Goal: Obtain resource: Obtain resource

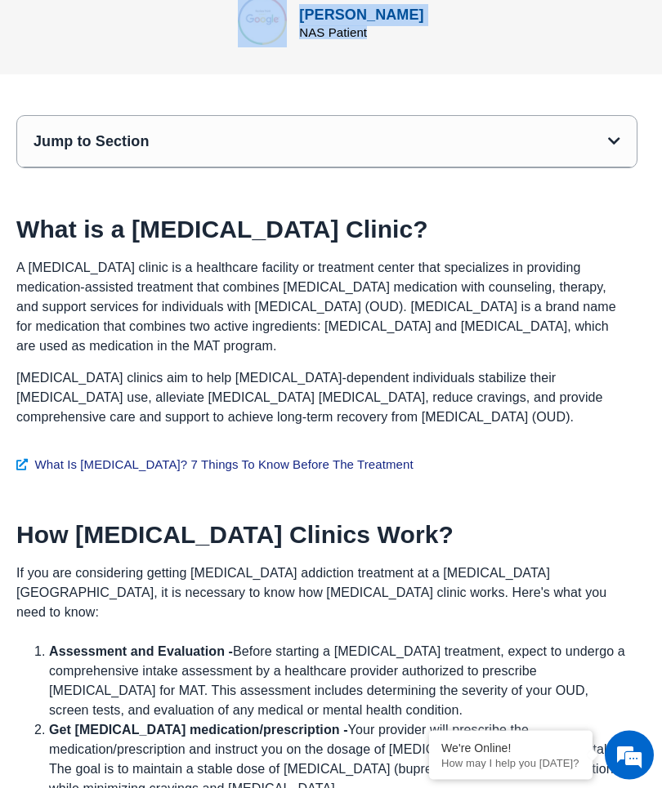
click at [115, 369] on p "[MEDICAL_DATA] clinics aim to help [MEDICAL_DATA]-dependent individuals stabili…" at bounding box center [322, 398] width 613 height 59
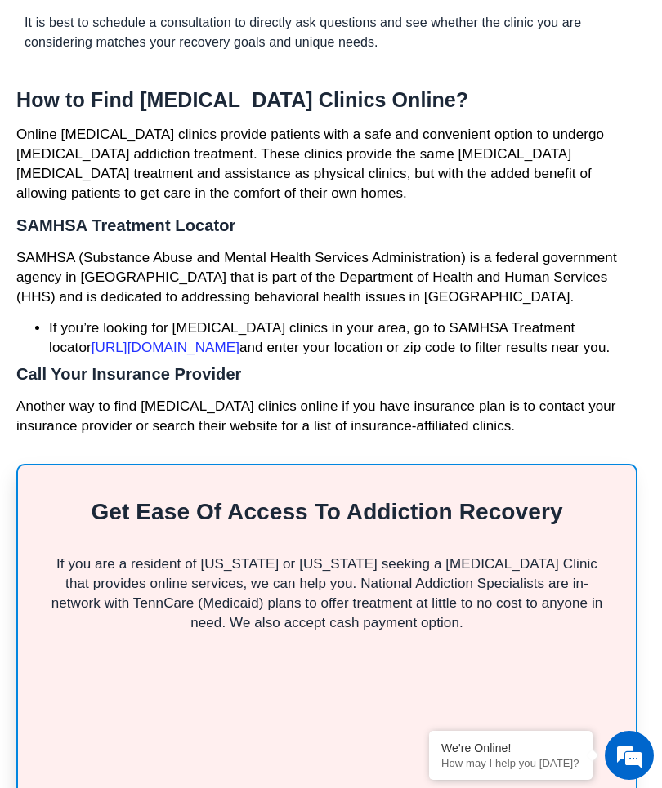
scroll to position [4495, 0]
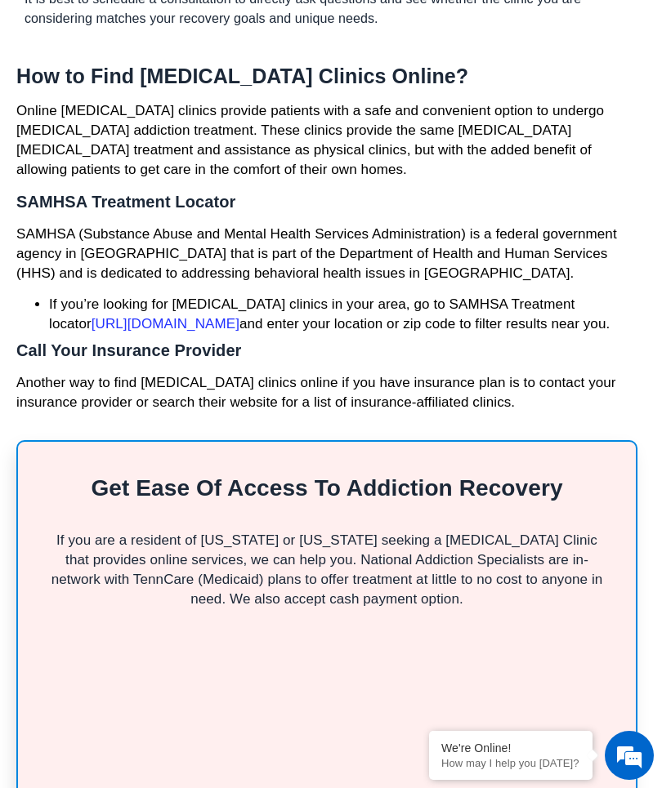
click at [503, 738] on div "We're Online! How may I help you [DATE]?" at bounding box center [510, 755] width 163 height 49
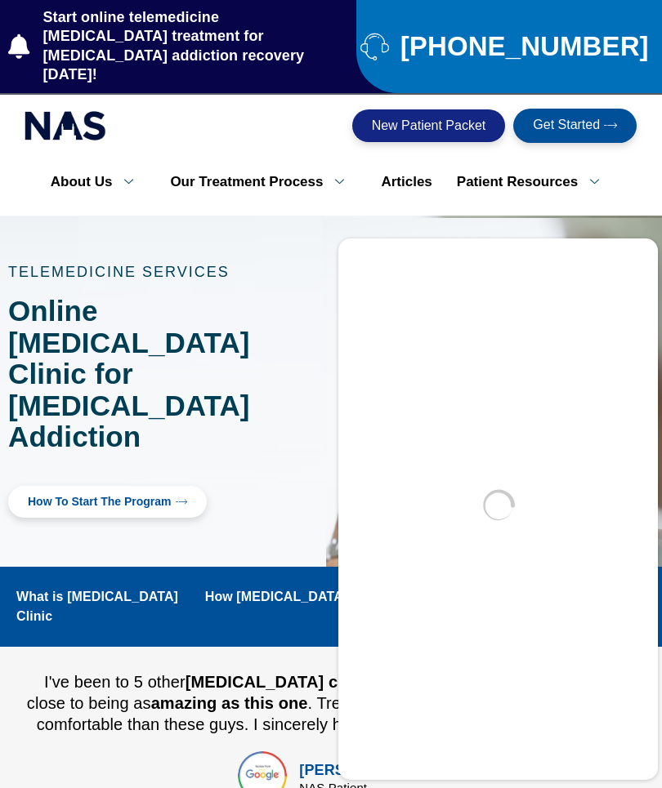
scroll to position [0, 0]
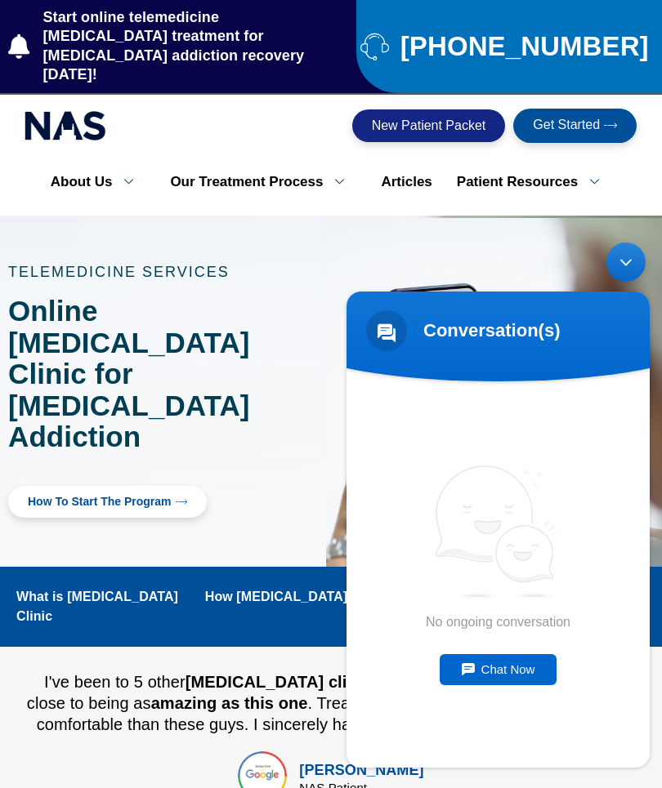
click at [620, 274] on div "Minimize live chat window" at bounding box center [625, 262] width 39 height 39
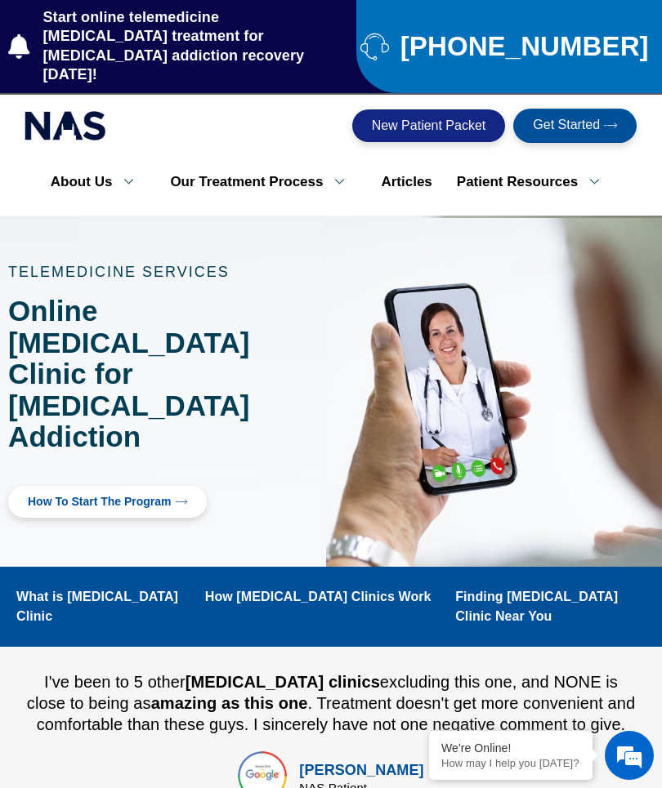
scroll to position [4495, 0]
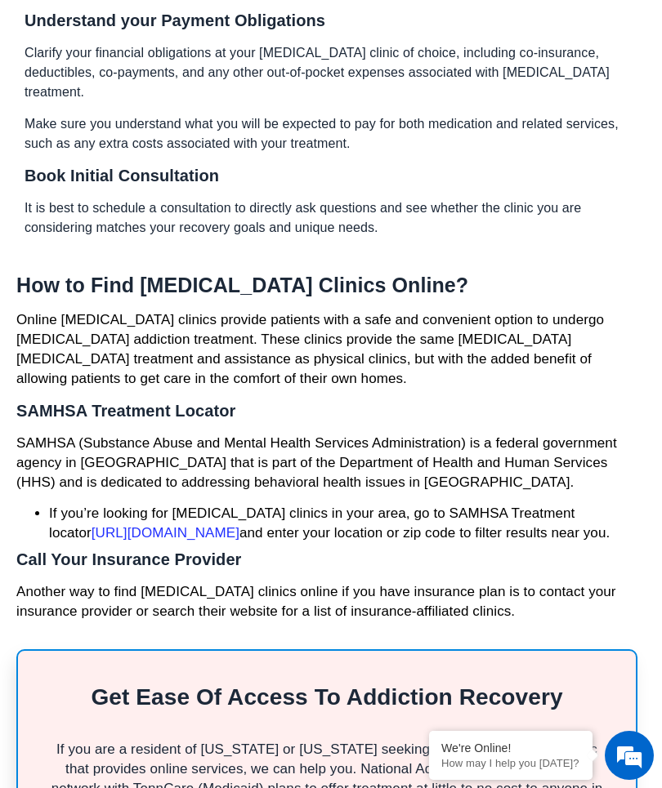
scroll to position [4281, 0]
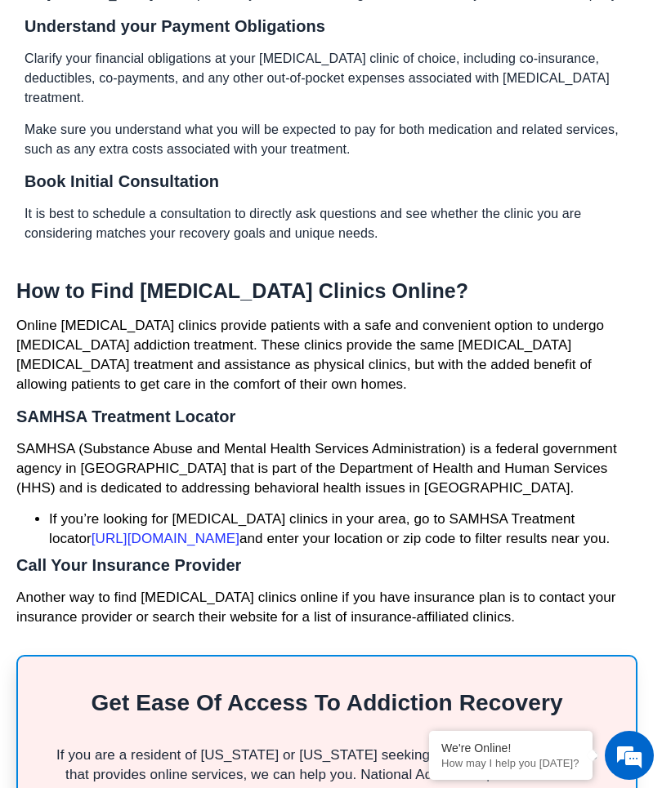
click at [417, 746] on p "If you are a resident of [US_STATE] or [US_STATE] seeking a [MEDICAL_DATA] Clin…" at bounding box center [327, 785] width 552 height 78
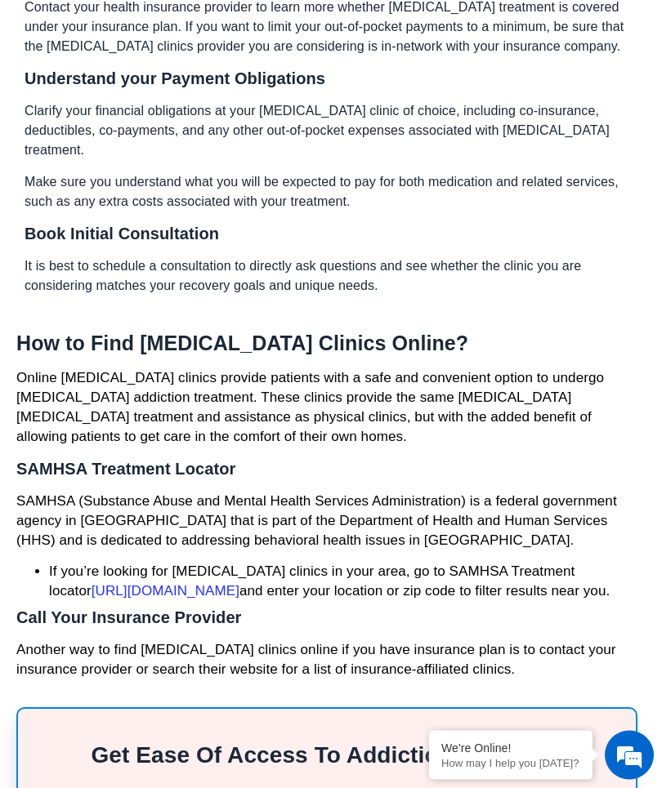
scroll to position [4139, 0]
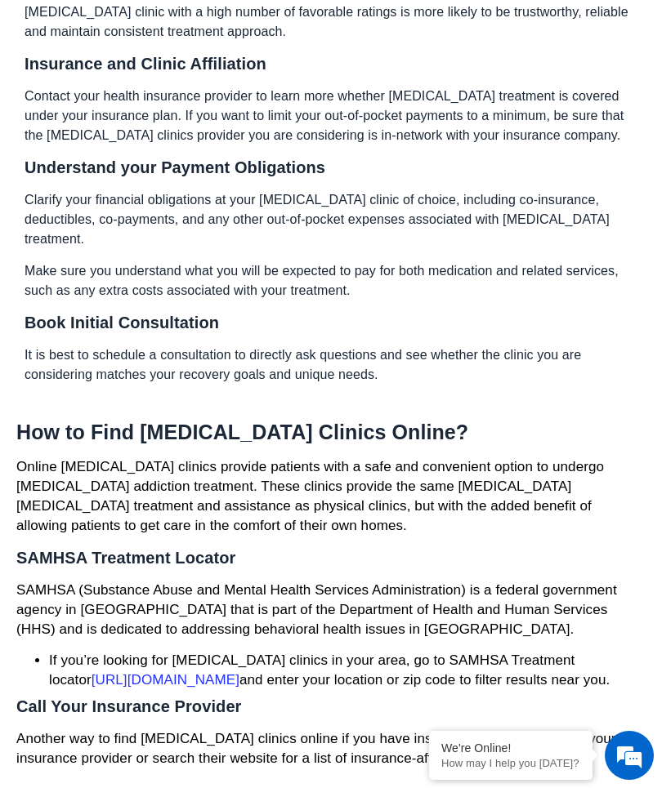
click at [480, 651] on li "If you’re looking for [MEDICAL_DATA] clinics in your area, go to SAMHSA Treatme…" at bounding box center [343, 670] width 588 height 39
click at [648, 377] on section "Jump to Section What is a [MEDICAL_DATA] Clinic? How [MEDICAL_DATA] Clinics Wor…" at bounding box center [331, 305] width 662 height 7229
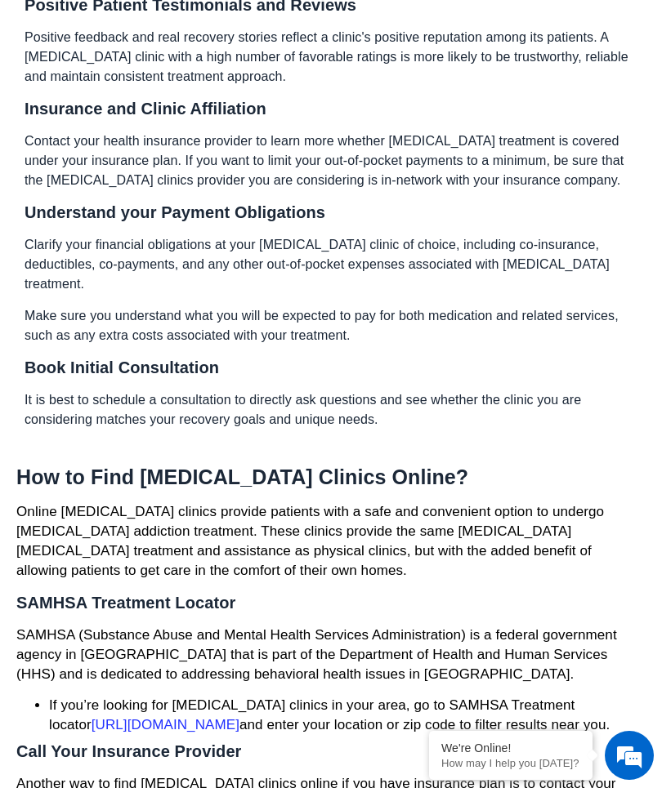
scroll to position [4090, 0]
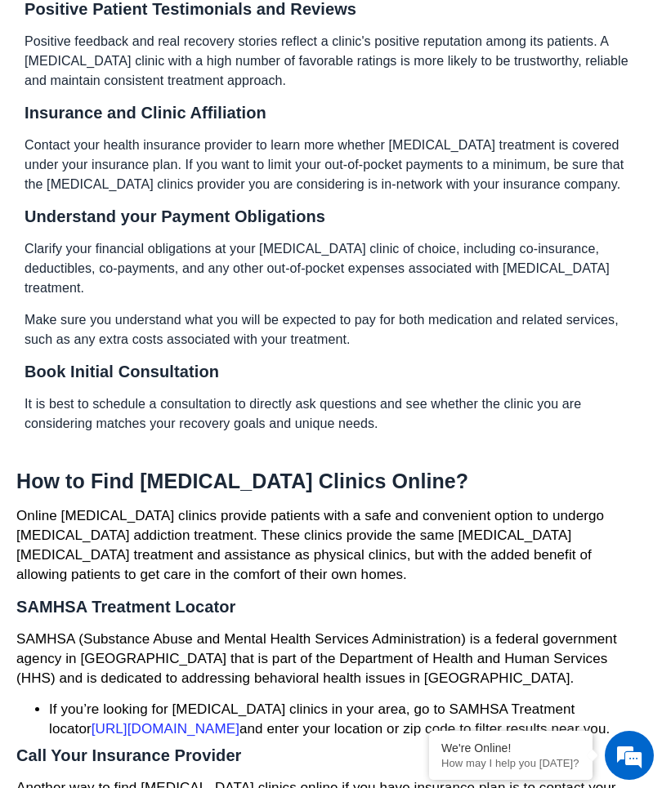
click at [108, 469] on div "How to Find [MEDICAL_DATA] Clinics Online? Online [MEDICAL_DATA] clinics provid…" at bounding box center [326, 643] width 621 height 349
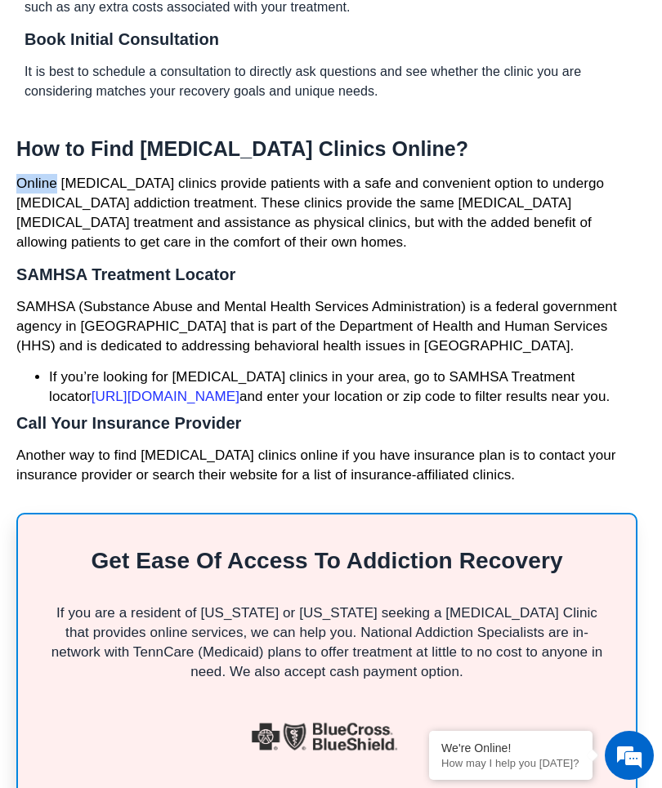
scroll to position [4401, 0]
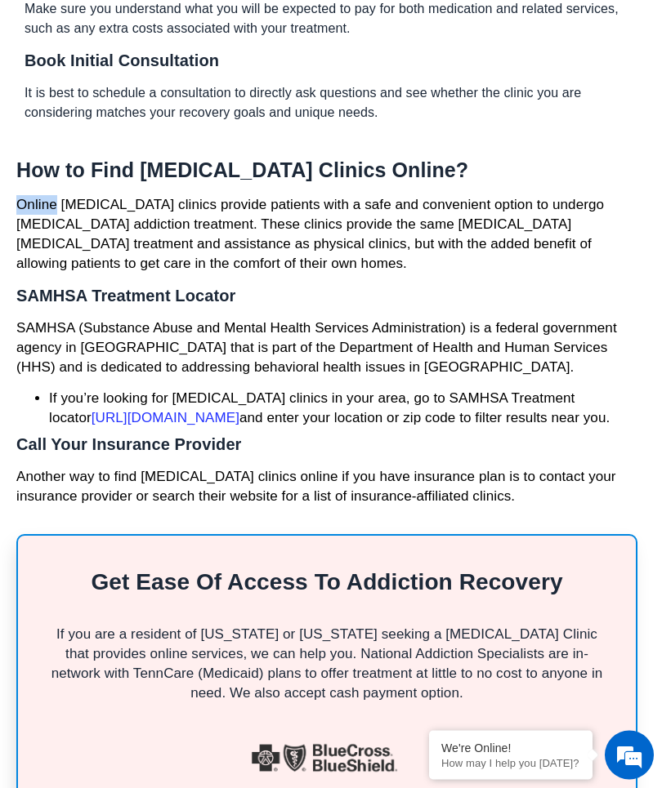
click at [135, 618] on div "If you are a resident of [US_STATE] or [US_STATE] seeking a [MEDICAL_DATA] Clin…" at bounding box center [327, 665] width 552 height 95
click at [109, 626] on p "If you are a resident of [US_STATE] or [US_STATE] seeking a [MEDICAL_DATA] Clin…" at bounding box center [327, 665] width 552 height 78
click at [146, 626] on p "If you are a resident of [US_STATE] or [US_STATE] seeking a [MEDICAL_DATA] Clin…" at bounding box center [327, 665] width 552 height 78
click at [221, 626] on p "If you are a resident of [US_STATE] or [US_STATE] seeking a [MEDICAL_DATA] Clin…" at bounding box center [327, 665] width 552 height 78
click at [240, 626] on p "If you are a resident of [US_STATE] or [US_STATE] seeking a [MEDICAL_DATA] Clin…" at bounding box center [327, 665] width 552 height 78
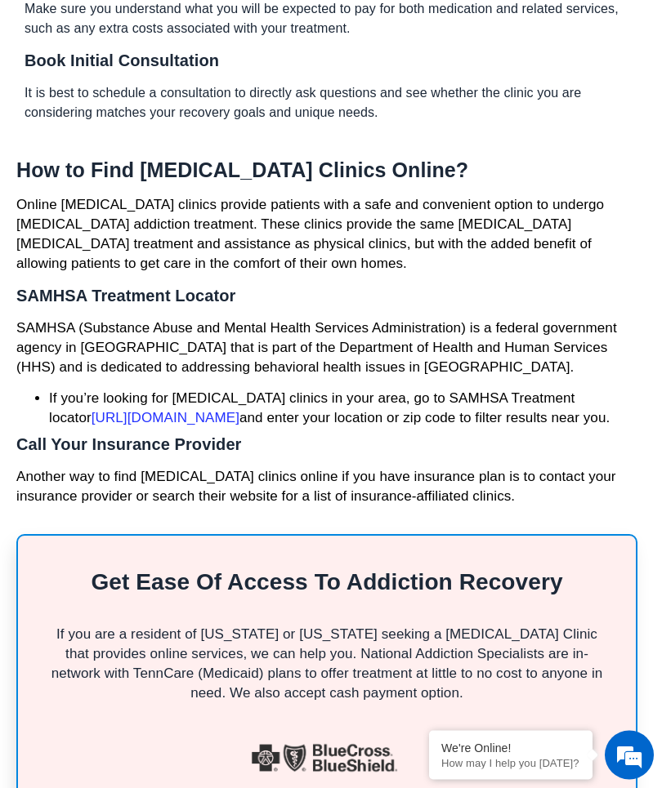
click at [235, 626] on p "If you are a resident of [US_STATE] or [US_STATE] seeking a [MEDICAL_DATA] Clin…" at bounding box center [327, 665] width 552 height 78
click at [289, 739] on img at bounding box center [323, 758] width 149 height 39
click at [440, 756] on div "We're Online! How may I help you [DATE]?" at bounding box center [510, 755] width 163 height 49
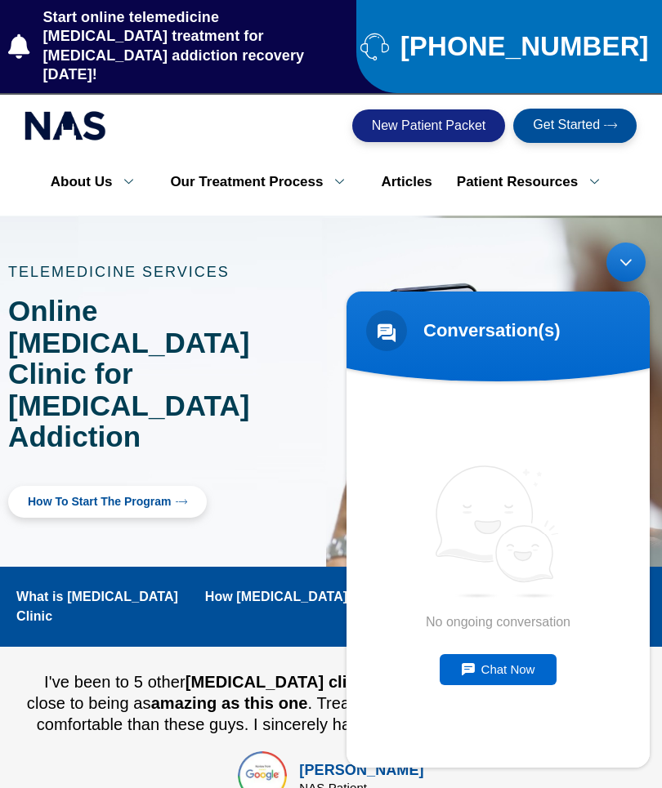
click at [476, 680] on div "Chat Now" at bounding box center [498, 669] width 118 height 31
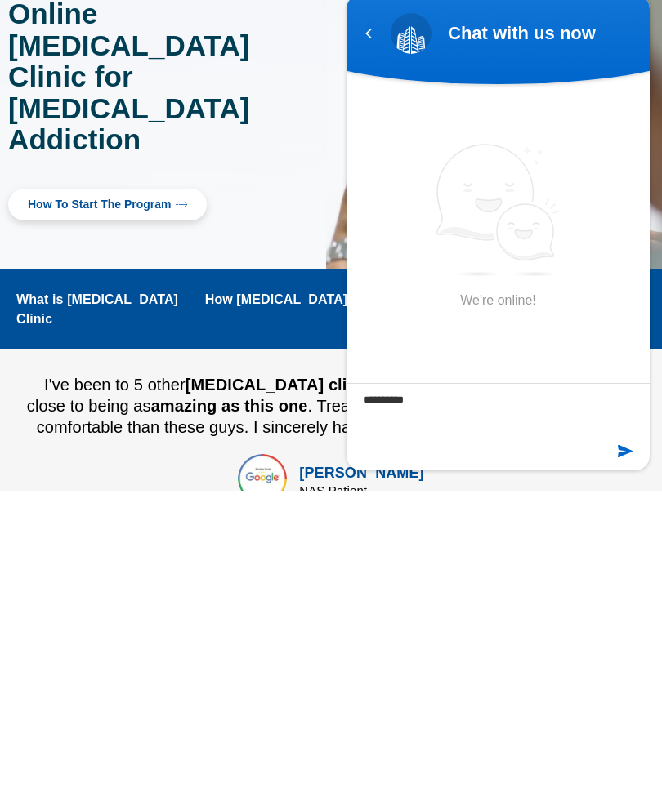
type textarea "**********"
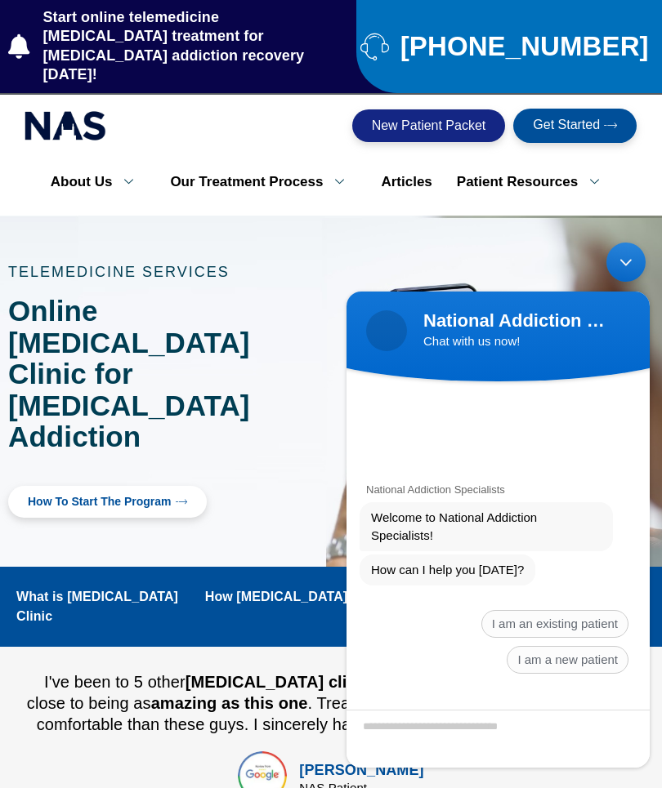
click at [554, 662] on span "I am a new patient" at bounding box center [567, 660] width 122 height 28
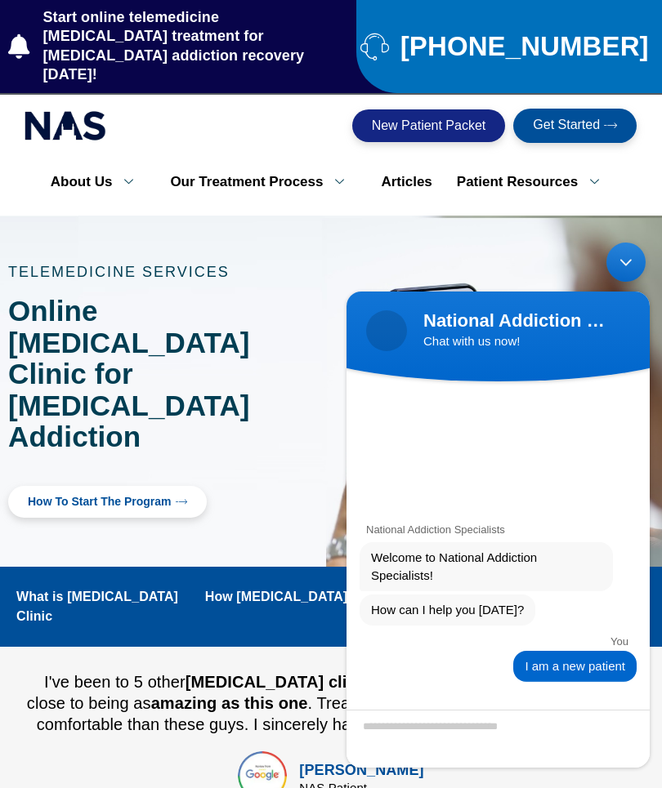
click at [453, 734] on textarea "Type your message and hit 'Enter'" at bounding box center [497, 739] width 303 height 58
click at [448, 759] on textarea "Type your message and hit 'Enter'" at bounding box center [497, 739] width 303 height 58
click at [416, 750] on textarea "Type your message and hit 'Enter'" at bounding box center [497, 739] width 303 height 58
click at [416, 749] on textarea "Type your message and hit 'Enter'" at bounding box center [497, 739] width 303 height 58
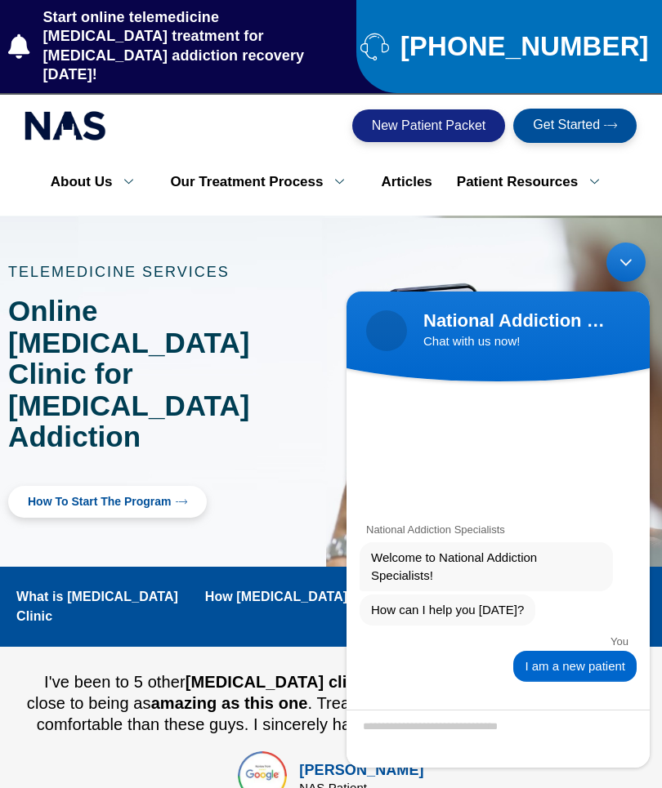
click at [444, 728] on textarea "Type your message and hit 'Enter'" at bounding box center [497, 739] width 303 height 58
click at [456, 747] on textarea "Type your message and hit 'Enter'" at bounding box center [497, 739] width 303 height 58
click at [627, 264] on div "Minimize live chat window" at bounding box center [625, 262] width 39 height 39
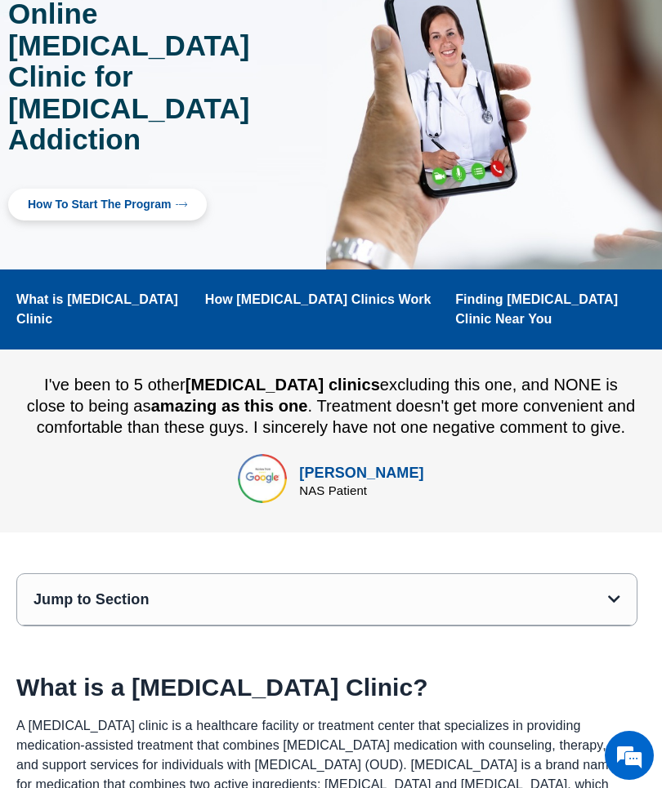
click at [620, 743] on em at bounding box center [629, 756] width 44 height 44
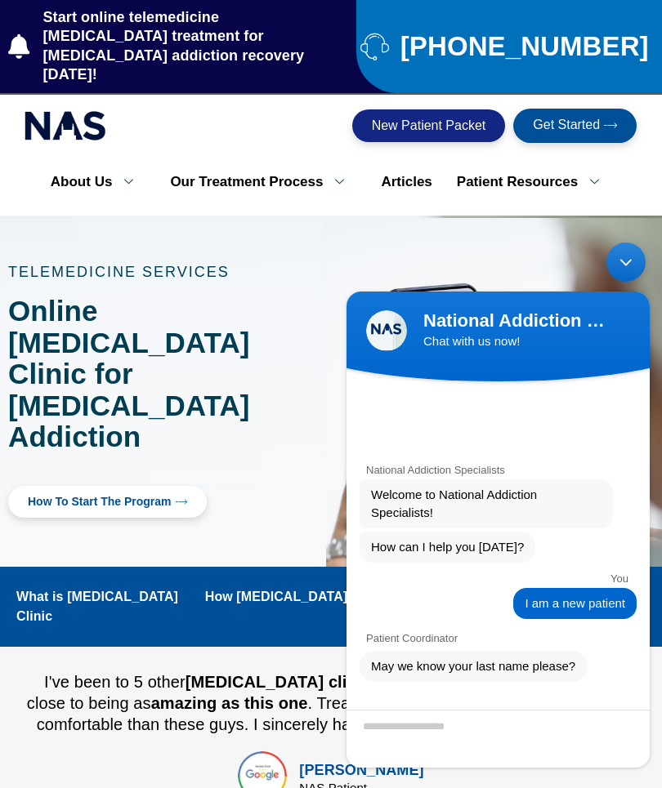
click at [426, 734] on textarea "Enter your last name" at bounding box center [497, 739] width 303 height 58
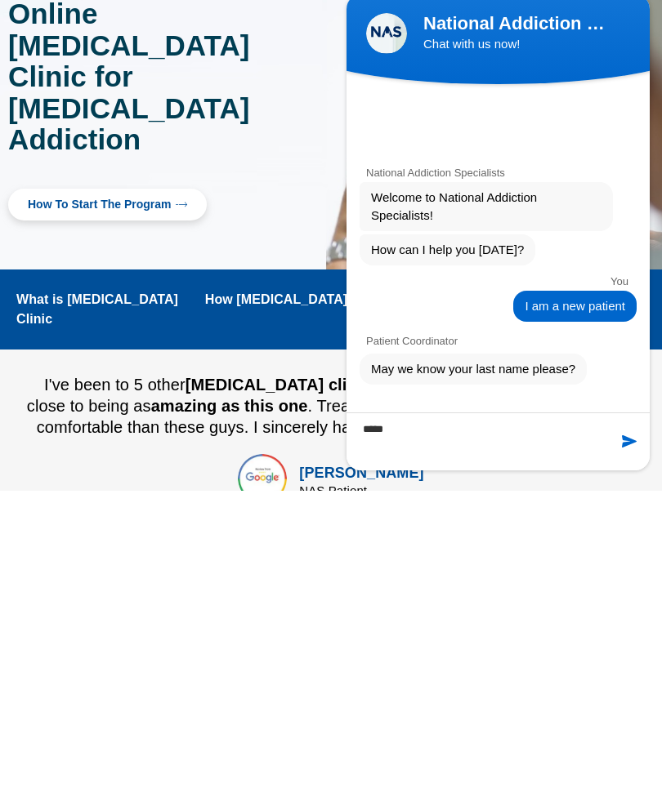
click at [622, 432] on textarea "*****" at bounding box center [497, 442] width 303 height 58
click at [616, 451] on textarea "*****" at bounding box center [497, 442] width 303 height 58
type textarea "*****"
click at [630, 446] on span at bounding box center [629, 441] width 16 height 16
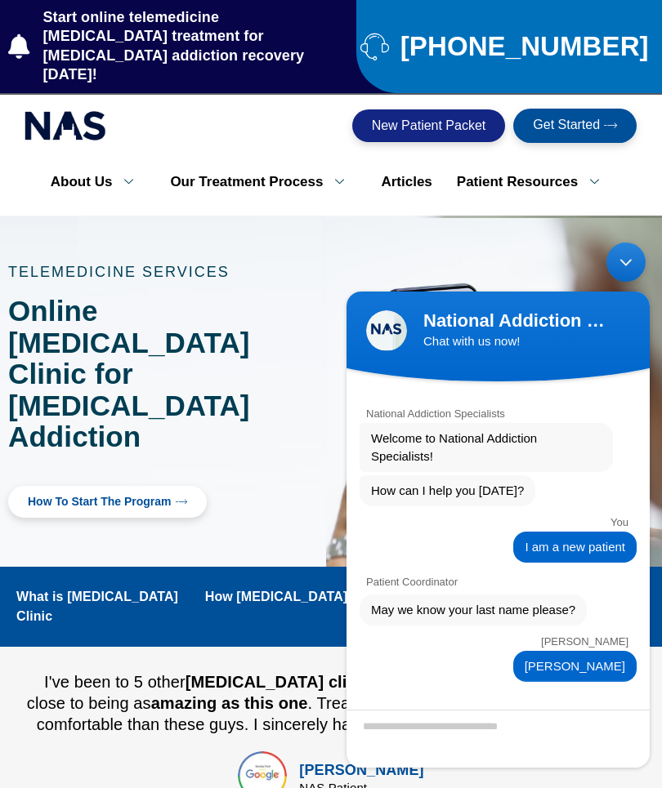
scroll to position [103, 0]
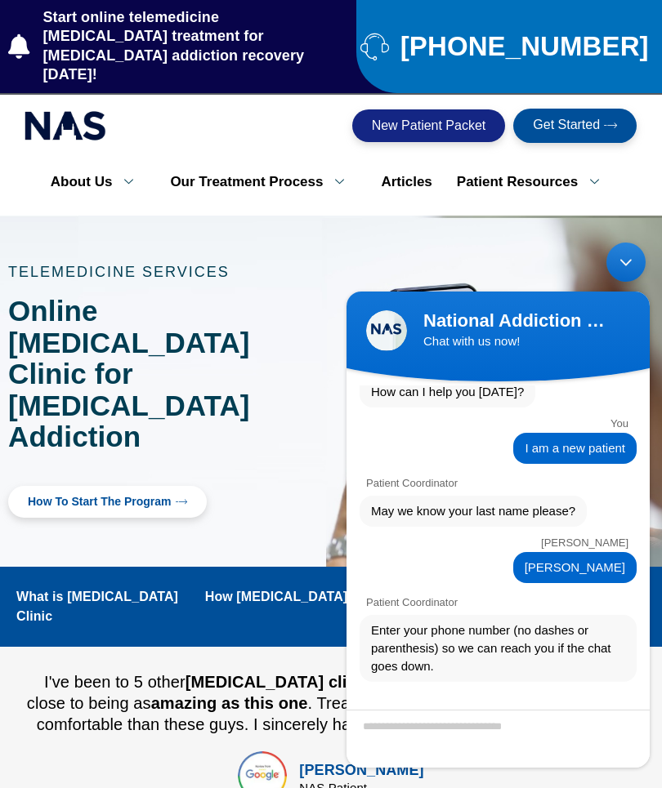
click at [415, 742] on textarea "Valid number format ex. 6154884615" at bounding box center [497, 739] width 303 height 58
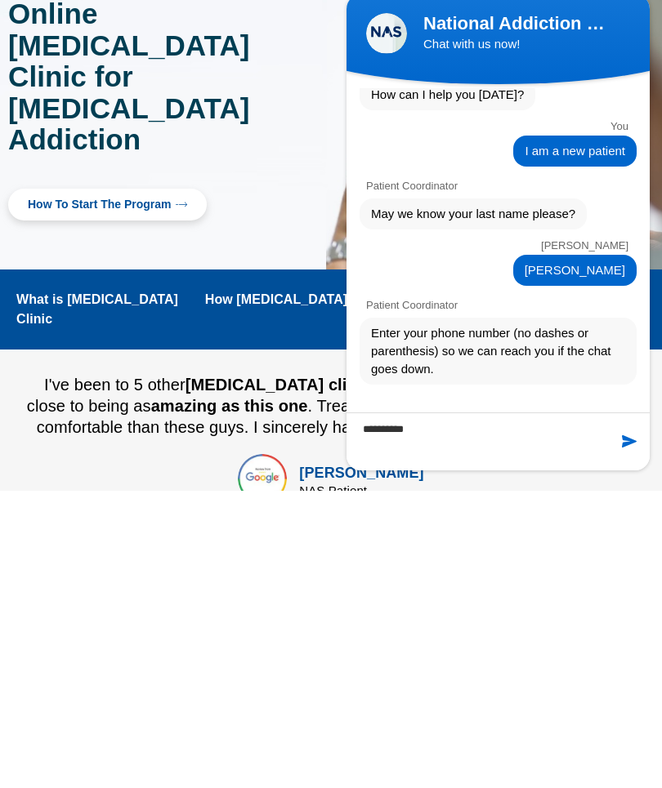
click at [628, 432] on textarea "**********" at bounding box center [497, 442] width 303 height 58
type textarea "**********"
click at [637, 443] on div at bounding box center [621, 441] width 50 height 16
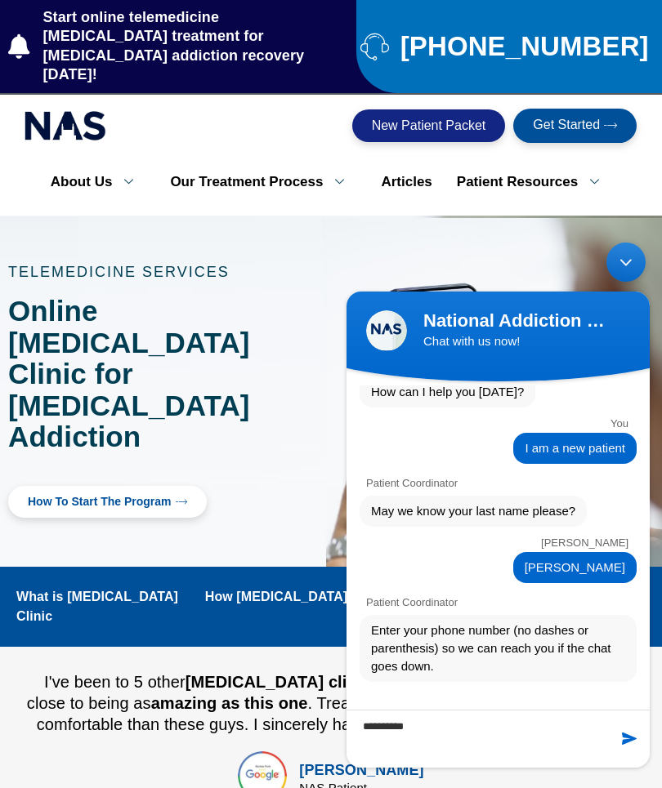
click at [618, 729] on textarea "**********" at bounding box center [497, 739] width 303 height 58
click at [617, 740] on div at bounding box center [621, 738] width 50 height 16
click at [618, 748] on textarea "**********" at bounding box center [497, 739] width 303 height 58
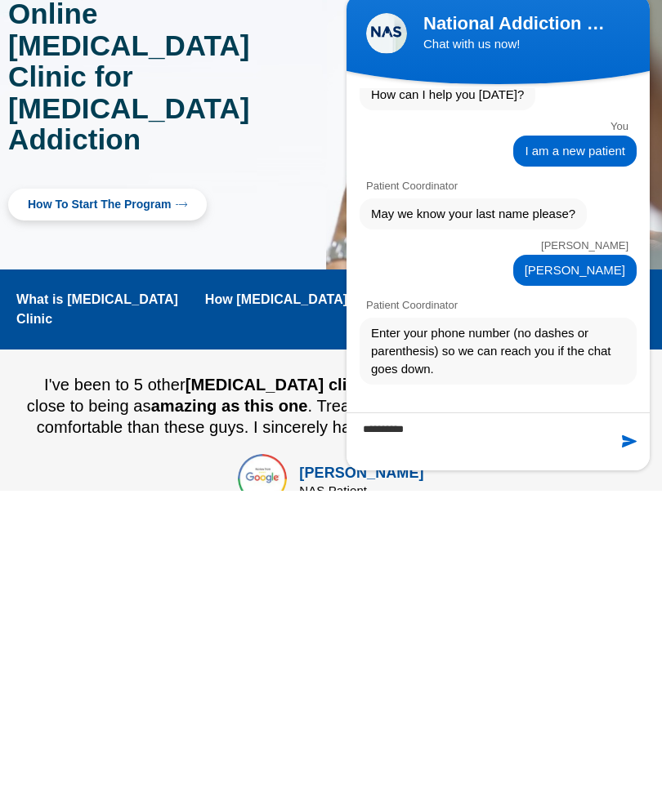
click at [623, 430] on textarea "**********" at bounding box center [497, 442] width 303 height 58
click at [614, 432] on textarea "**********" at bounding box center [497, 442] width 303 height 58
click at [621, 451] on textarea "**********" at bounding box center [497, 442] width 303 height 58
click at [621, 450] on textarea "**********" at bounding box center [497, 442] width 303 height 58
click at [627, 446] on span at bounding box center [629, 441] width 16 height 16
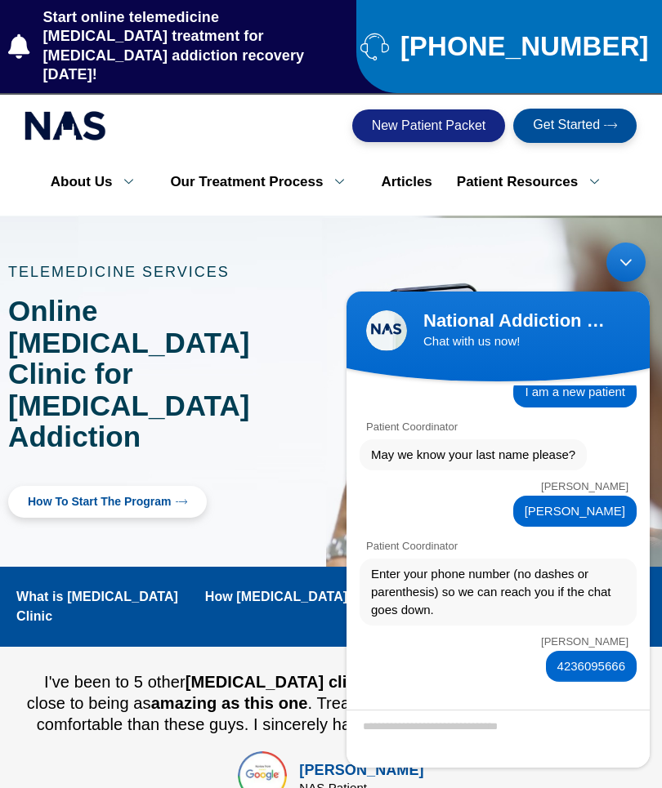
scroll to position [224, 0]
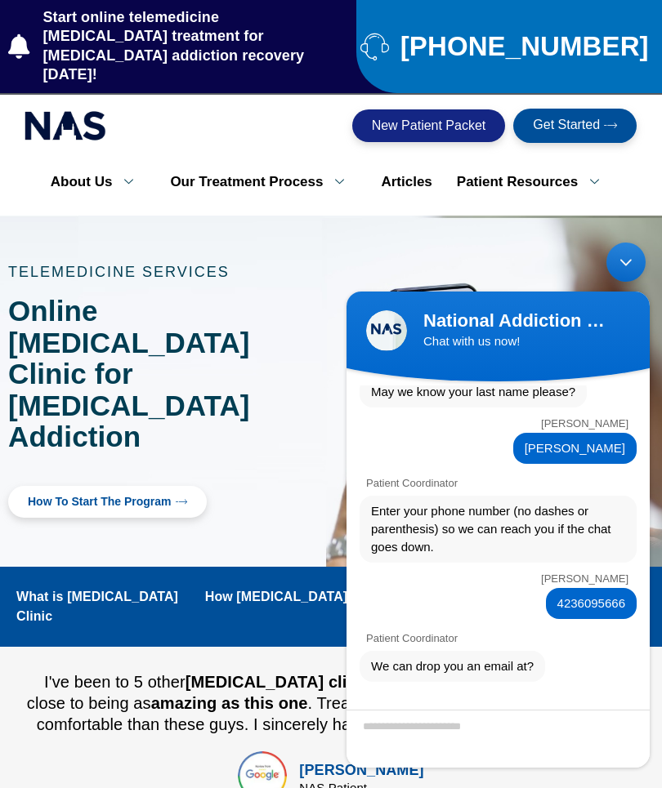
click at [389, 729] on textarea "Enter your email address" at bounding box center [497, 739] width 303 height 58
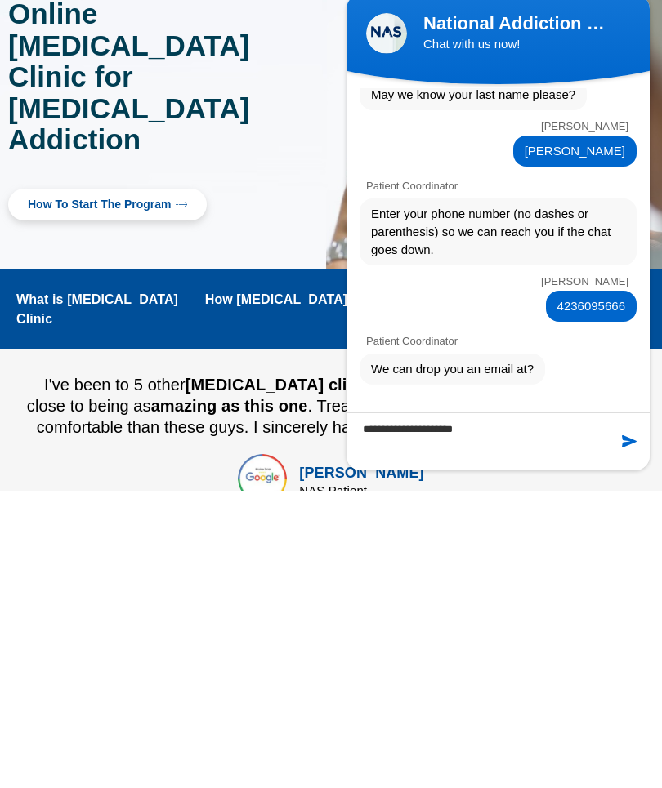
click at [626, 452] on textarea "**********" at bounding box center [497, 442] width 303 height 58
type textarea "**********"
click at [637, 443] on div at bounding box center [621, 441] width 50 height 16
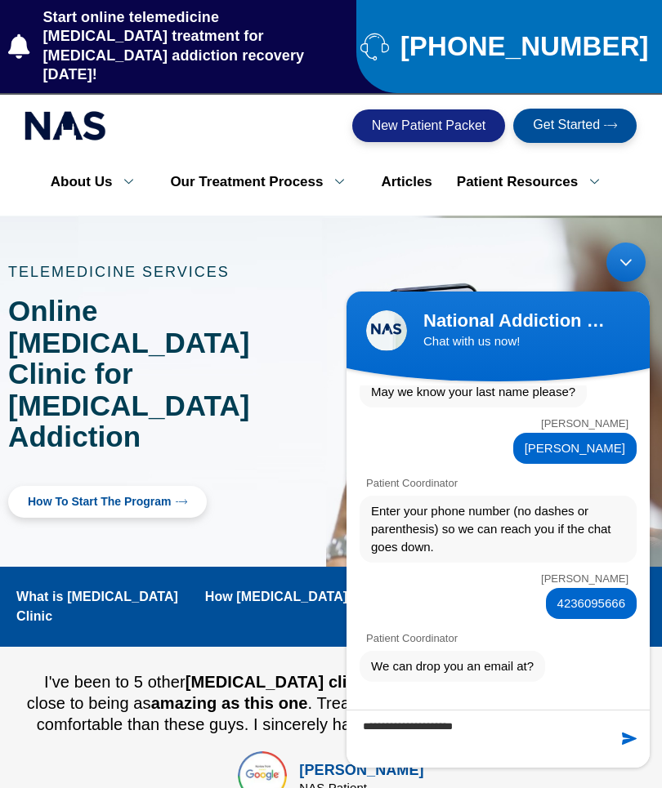
click at [631, 747] on textarea "**********" at bounding box center [497, 739] width 303 height 58
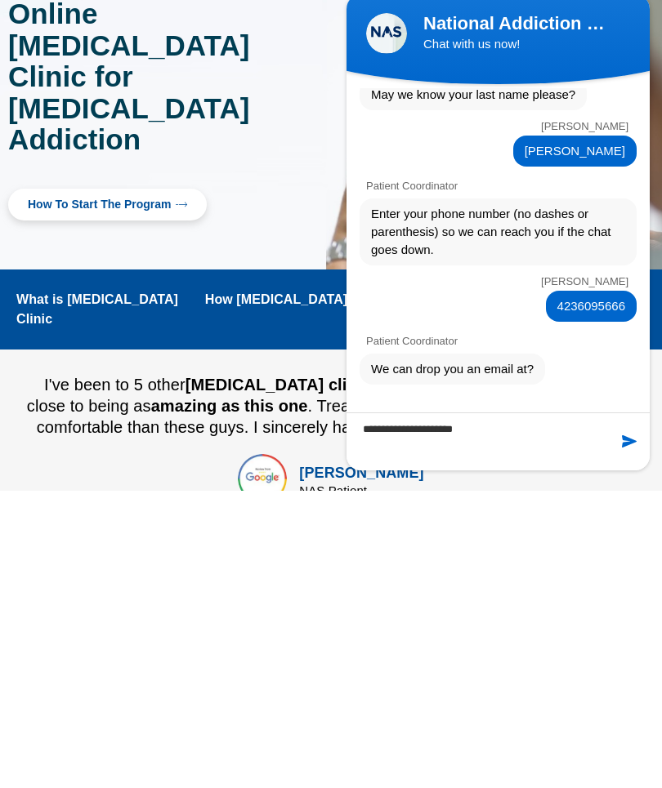
click at [632, 444] on span at bounding box center [629, 441] width 16 height 16
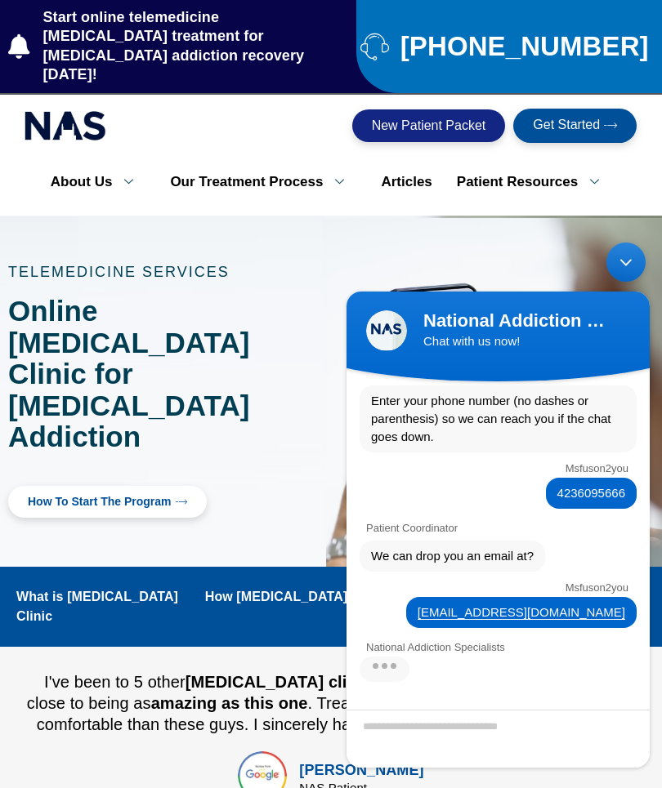
scroll to position [529, 0]
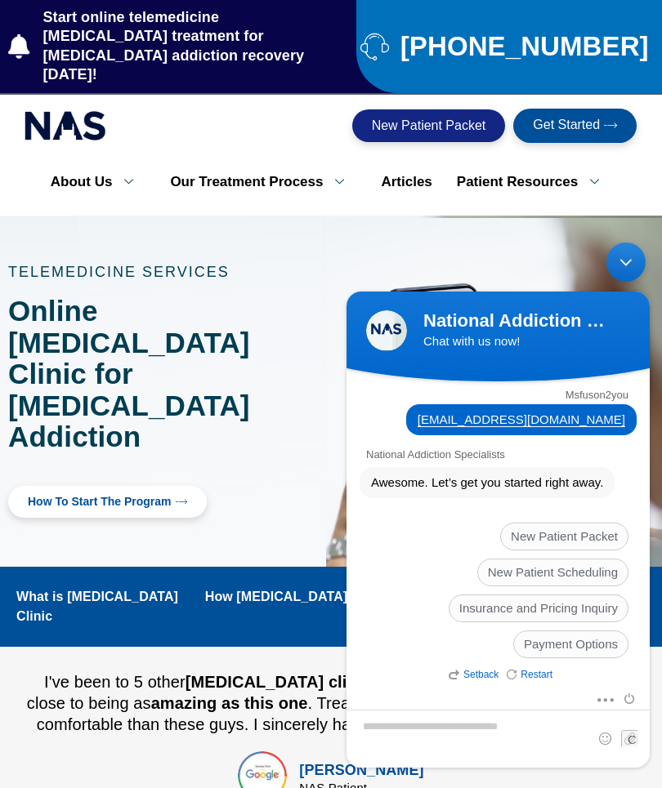
click at [518, 544] on span "New Patient Packet" at bounding box center [564, 537] width 128 height 28
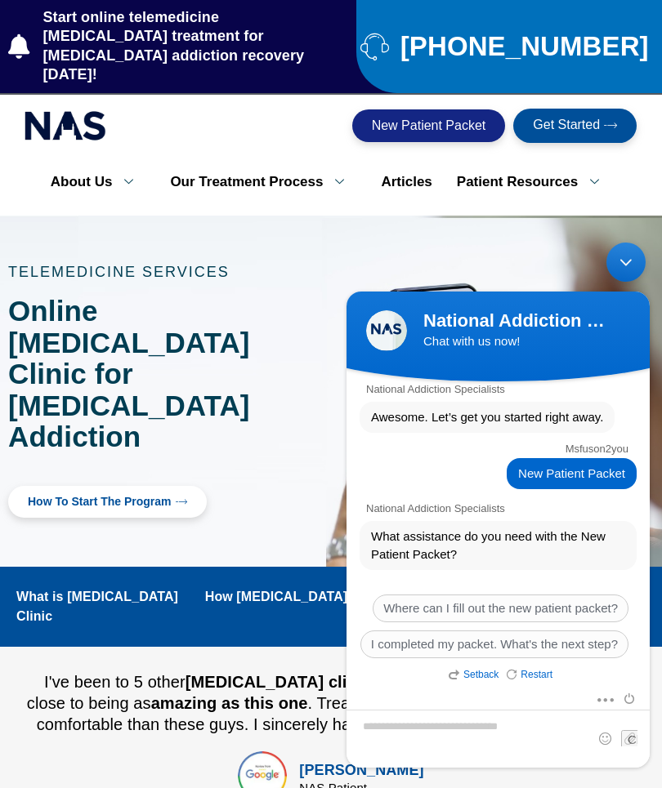
scroll to position [596, 0]
click at [400, 598] on span "Where can I fill out the new patient packet?" at bounding box center [501, 609] width 256 height 28
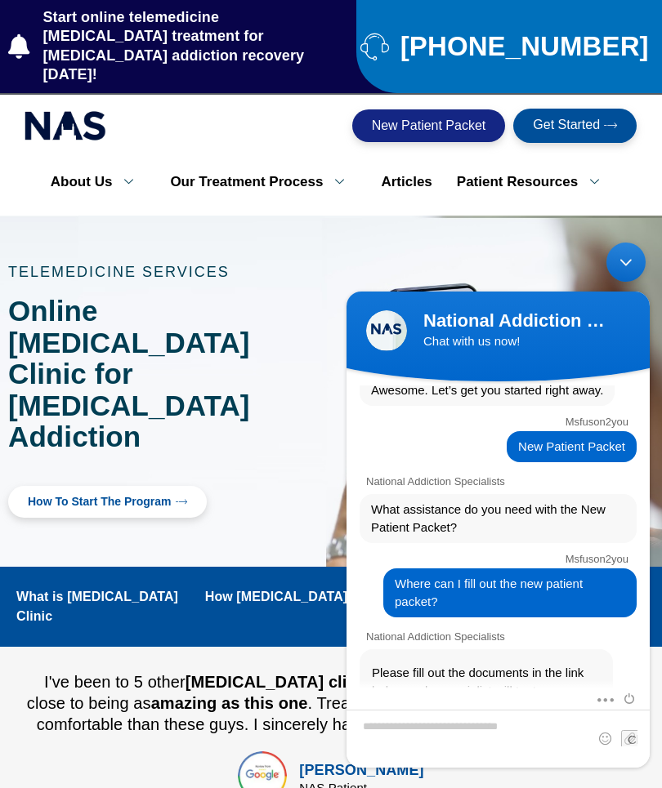
scroll to position [867, 0]
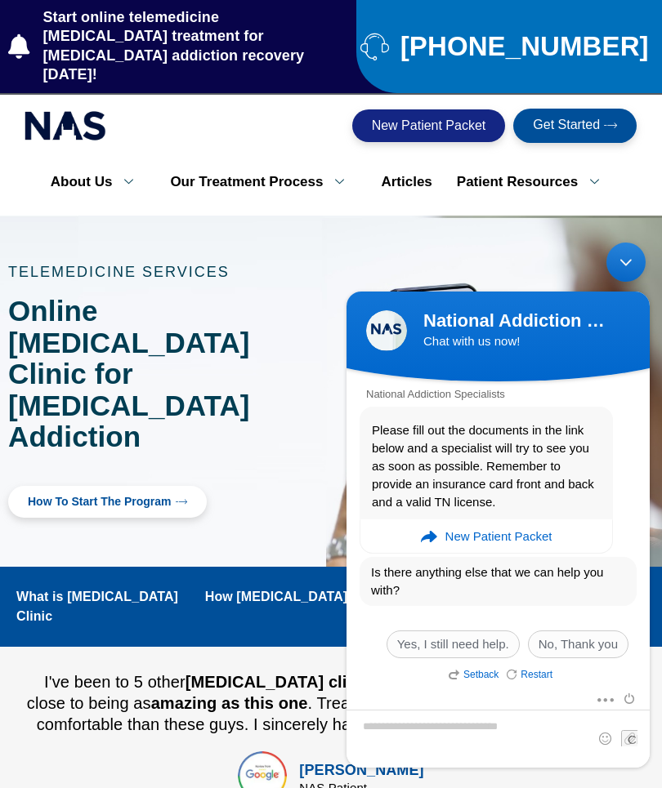
click at [310, 257] on div "TELEMEDICINE SERVICES Online [MEDICAL_DATA] Clinic for [MEDICAL_DATA] Addiction…" at bounding box center [165, 392] width 331 height 270
click at [478, 534] on em "New Patient Packet" at bounding box center [498, 536] width 107 height 33
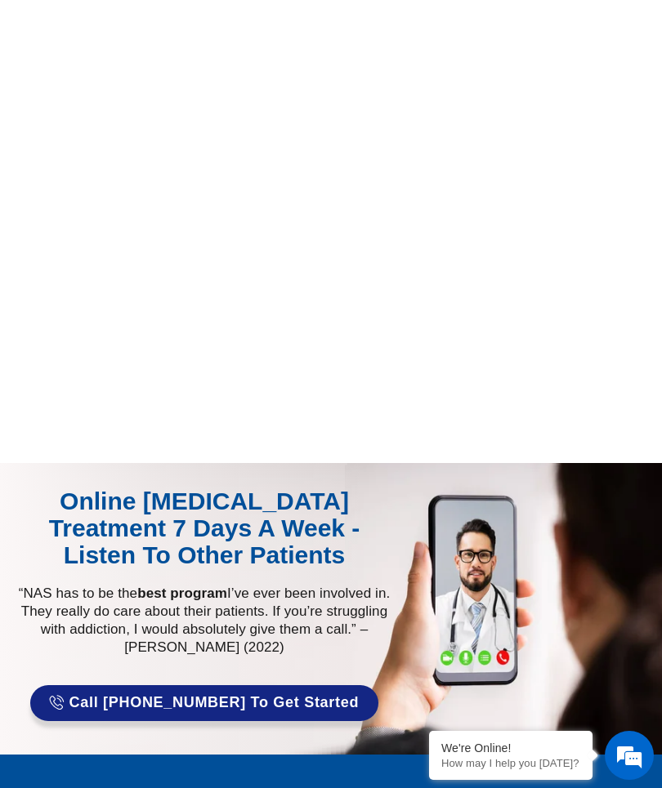
scroll to position [658, 0]
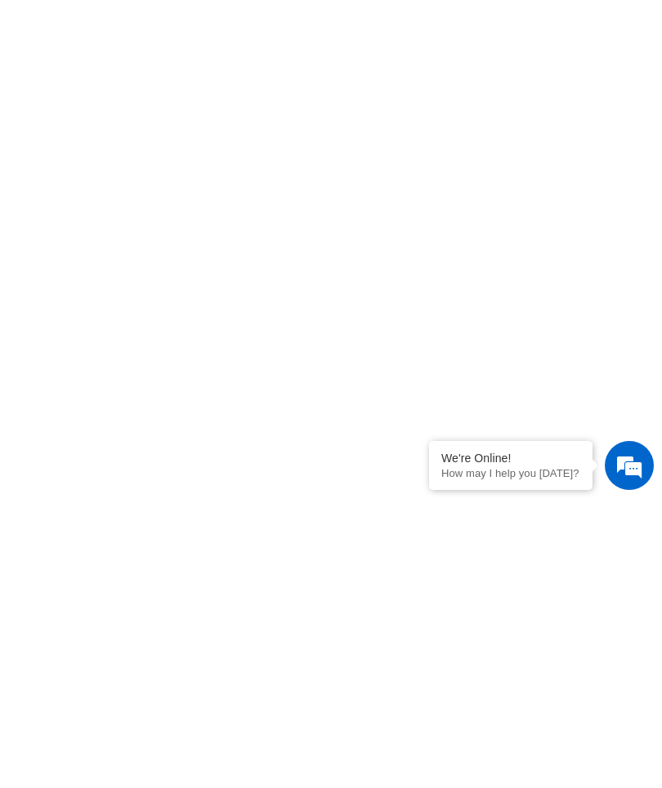
scroll to position [911, 0]
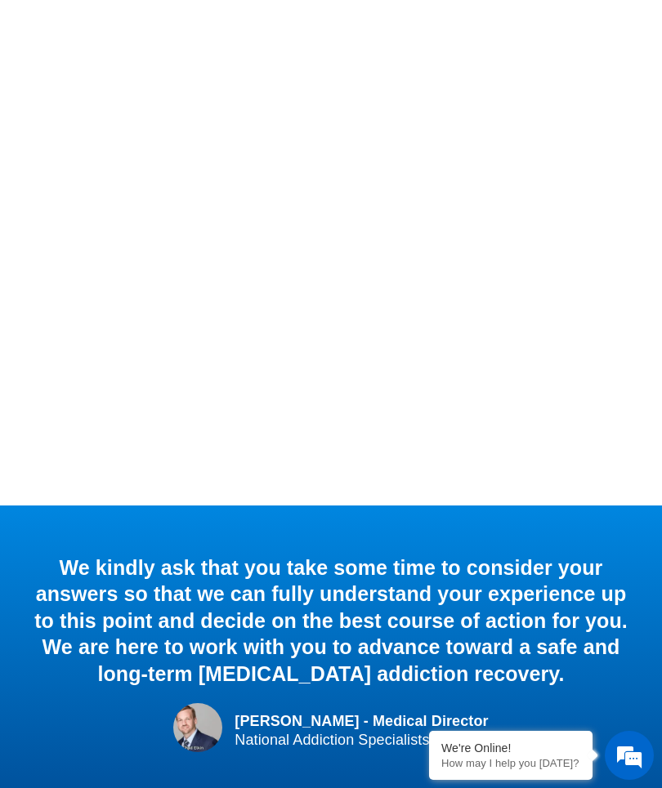
click at [67, 555] on div "We kindly ask that you take some time to consider your answers so that we can f…" at bounding box center [331, 621] width 596 height 133
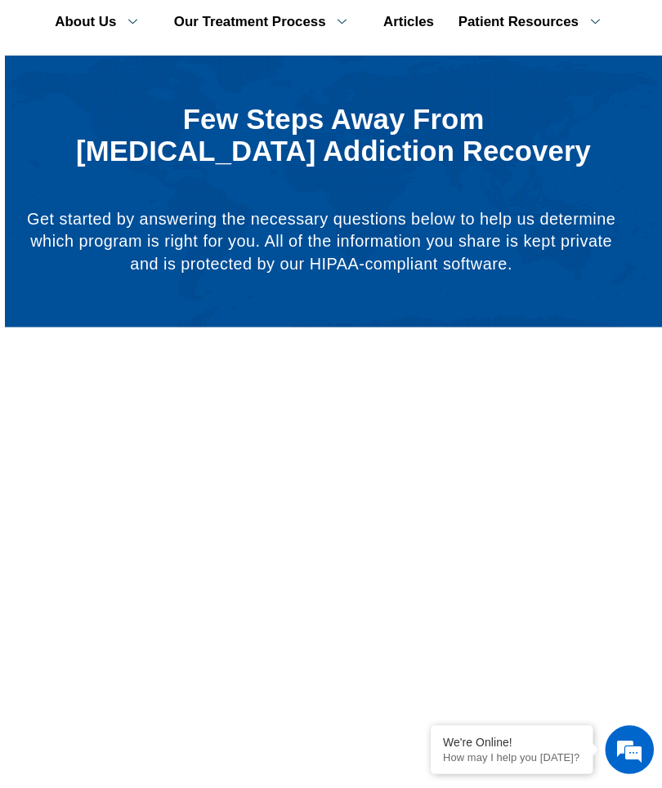
scroll to position [195, 0]
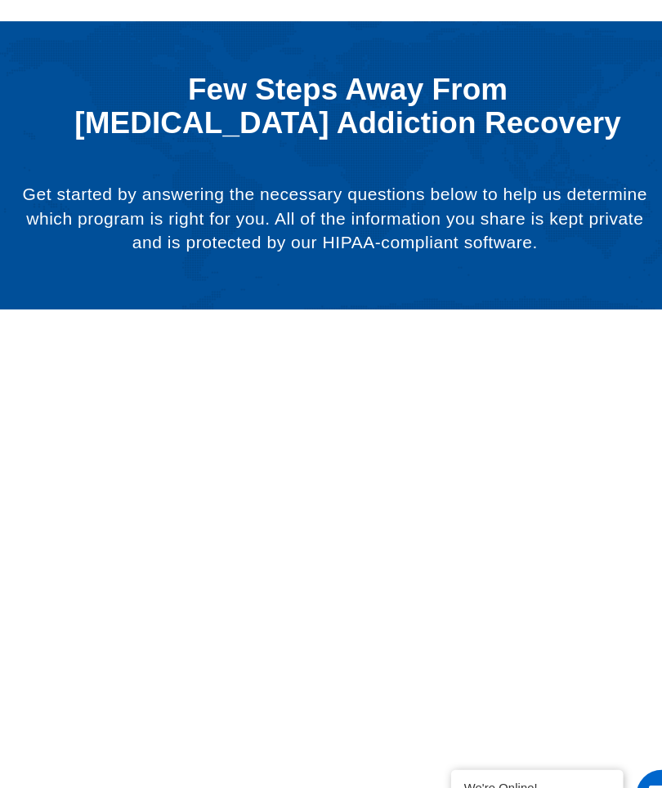
click at [5, 630] on div at bounding box center [331, 780] width 662 height 891
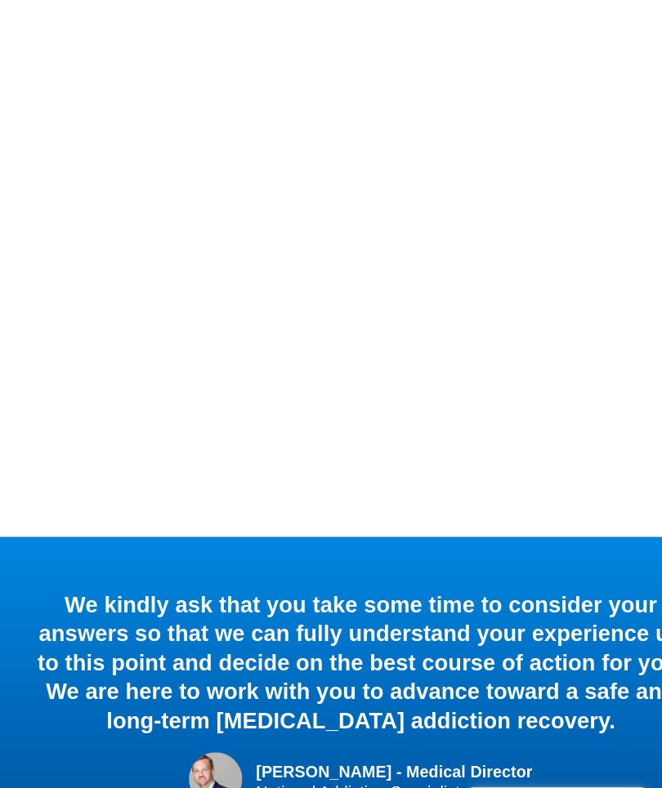
scroll to position [963, 0]
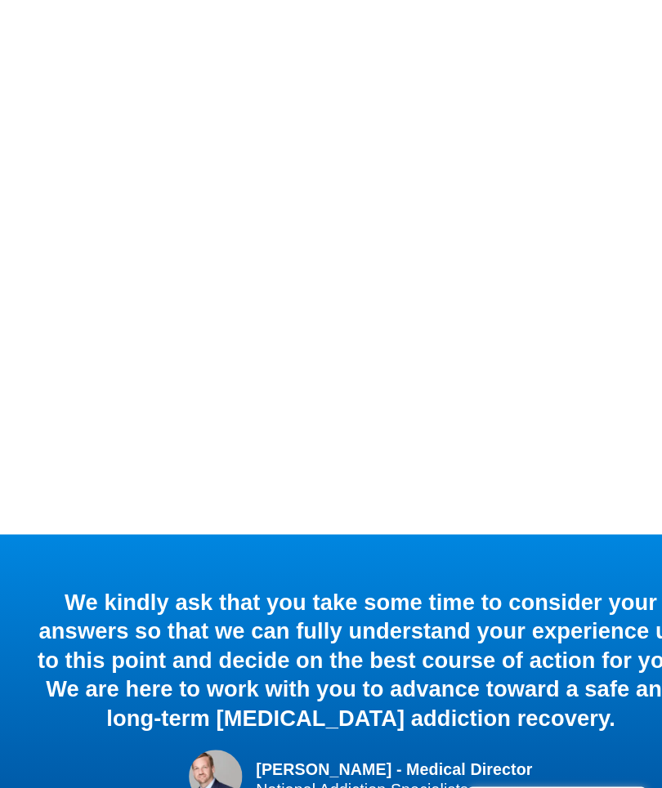
click at [141, 415] on div at bounding box center [330, 12] width 645 height 875
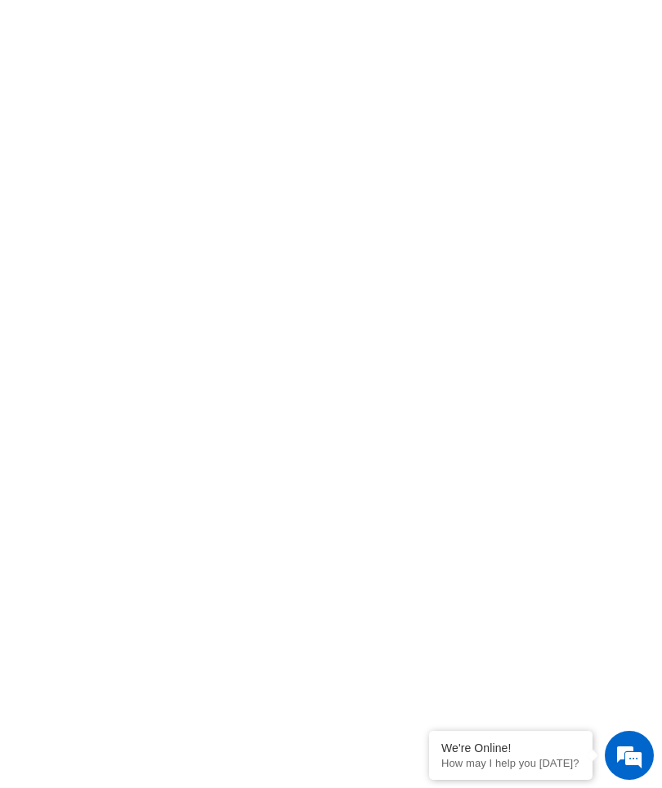
scroll to position [517, 0]
click at [657, 329] on div at bounding box center [331, 458] width 662 height 891
click at [659, 331] on div at bounding box center [331, 458] width 662 height 891
click at [655, 385] on div at bounding box center [331, 458] width 662 height 891
click at [654, 595] on div at bounding box center [331, 458] width 662 height 891
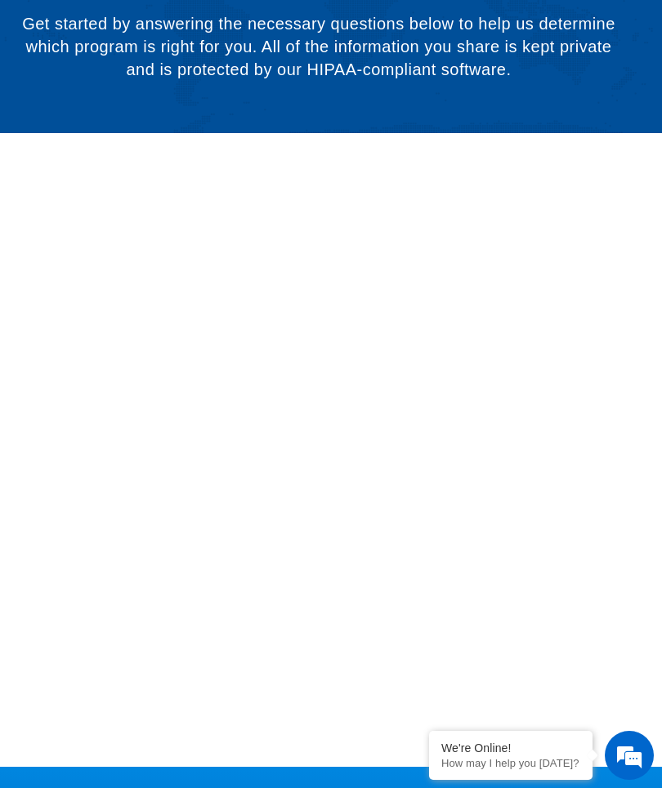
scroll to position [417, 0]
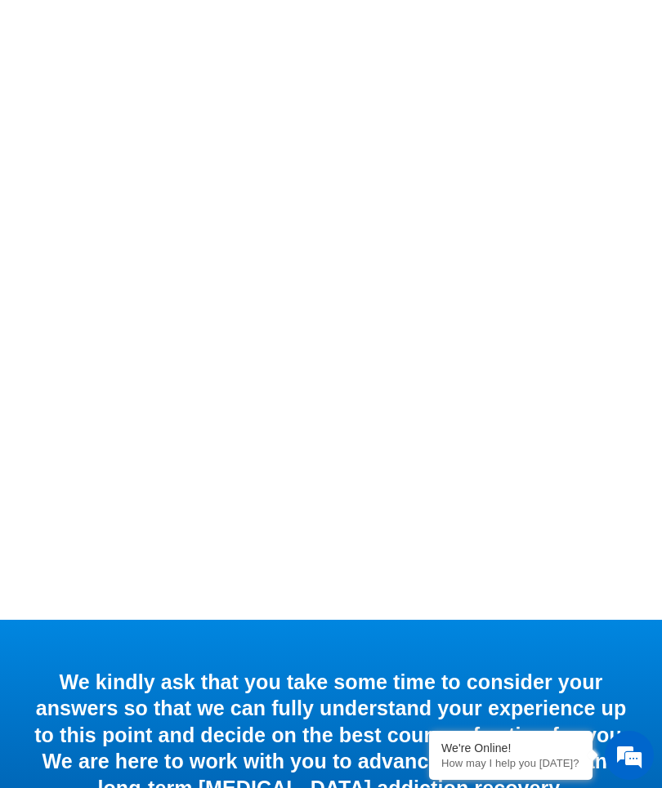
scroll to position [511, 0]
